Goal: Find specific page/section: Find specific page/section

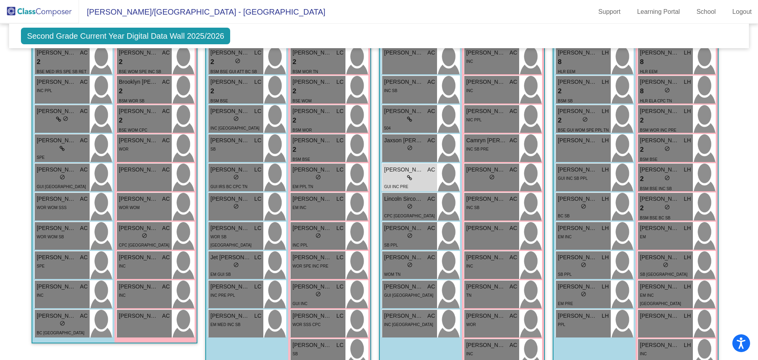
scroll to position [474, 0]
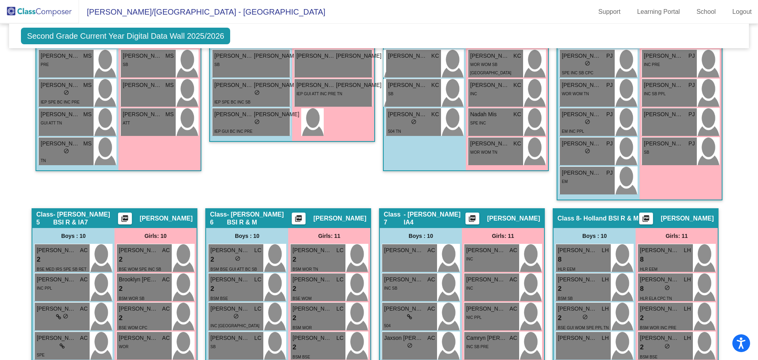
click at [320, 184] on div "Class 2 - [PERSON_NAME]/[PERSON_NAME] picture_as_pdf [PERSON_NAME] Add Student …" at bounding box center [292, 23] width 166 height 370
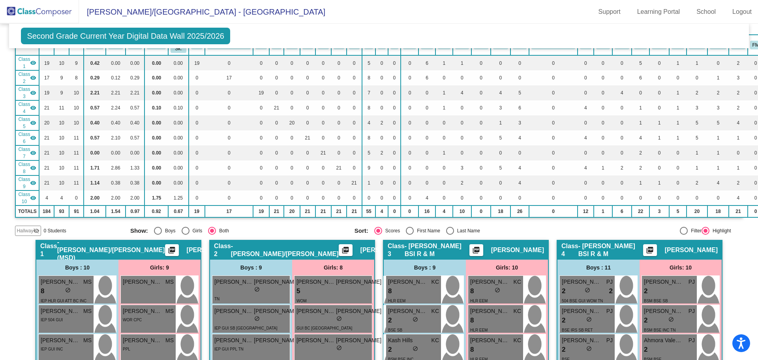
scroll to position [0, 0]
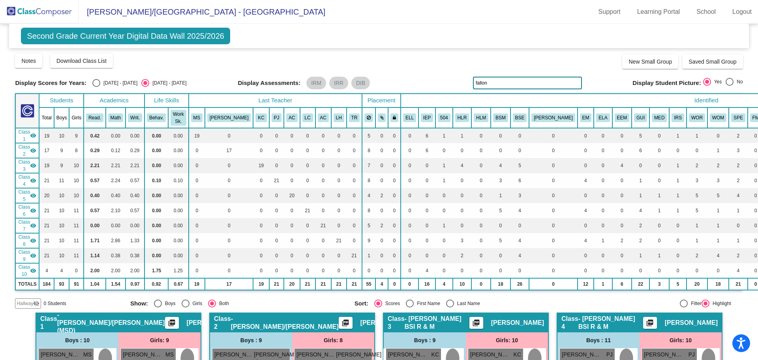
click at [177, 34] on span "Second Grade Current Year Digital Data Wall 2025/2026" at bounding box center [125, 36] width 209 height 17
click at [189, 58] on div "Notes Download Class List Import Students New Small Group Saved Small Group" at bounding box center [379, 61] width 728 height 16
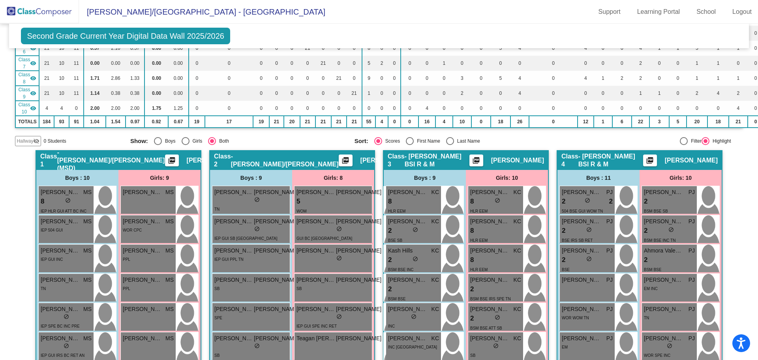
scroll to position [158, 0]
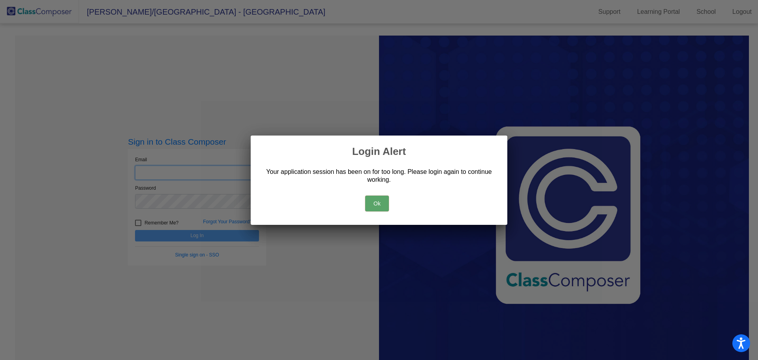
type input "[EMAIL_ADDRESS][DOMAIN_NAME]"
click at [382, 203] on button "Ok" at bounding box center [377, 204] width 24 height 16
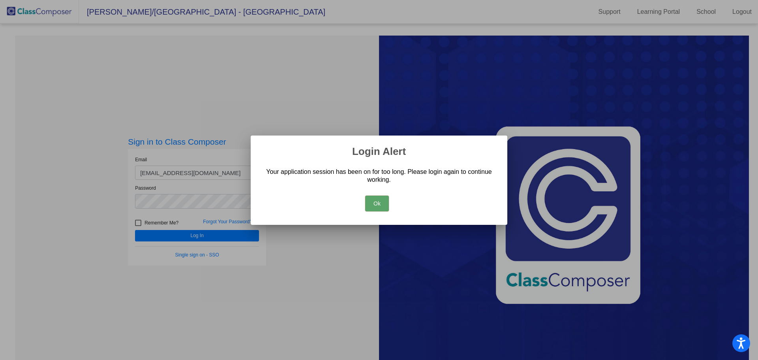
click at [376, 202] on button "Ok" at bounding box center [377, 204] width 24 height 16
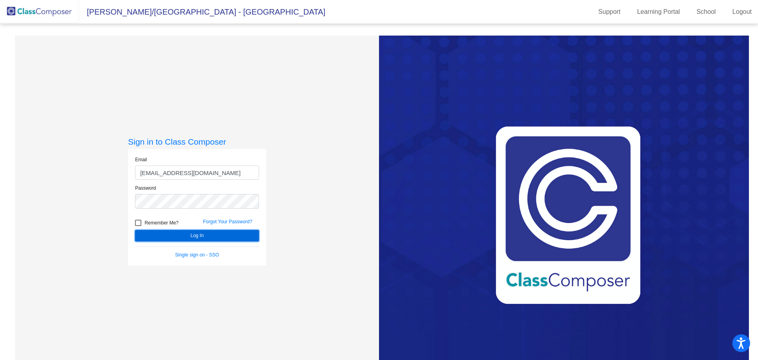
click at [225, 236] on button "Log In" at bounding box center [197, 235] width 124 height 11
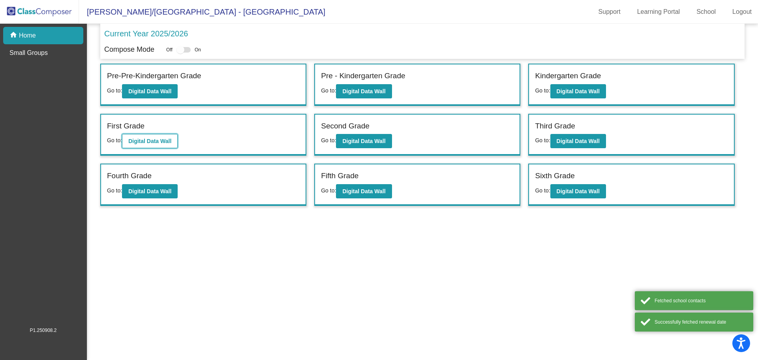
click at [167, 142] on b "Digital Data Wall" at bounding box center [149, 141] width 43 height 6
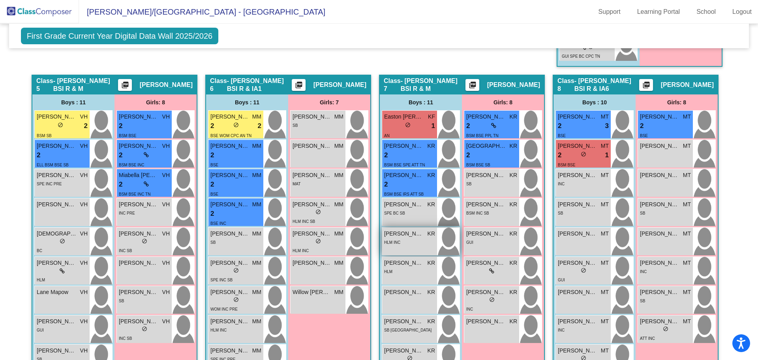
scroll to position [632, 0]
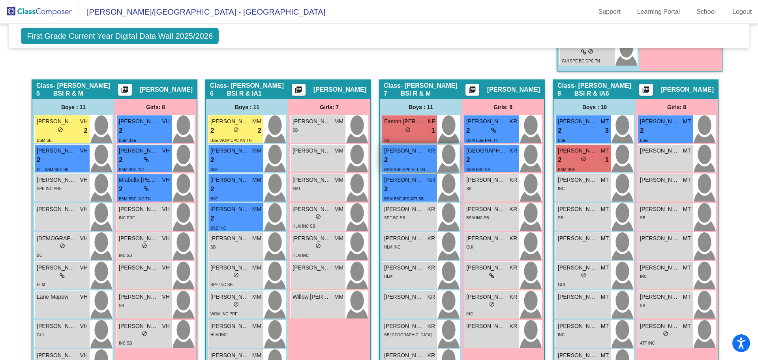
click at [414, 163] on div "2 lock do_not_disturb_alt" at bounding box center [409, 160] width 51 height 10
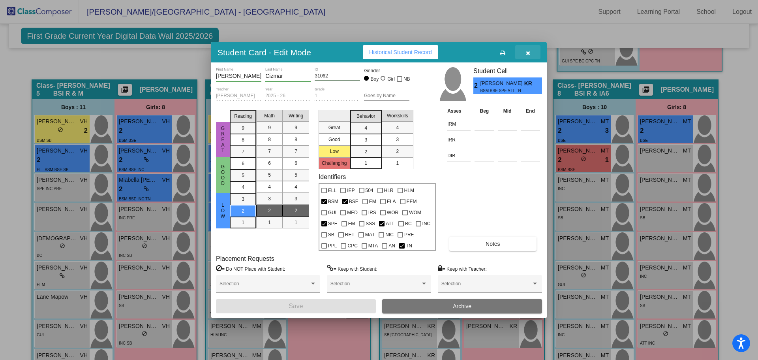
click at [530, 51] on icon "button" at bounding box center [528, 53] width 4 height 6
